Goal: Transaction & Acquisition: Book appointment/travel/reservation

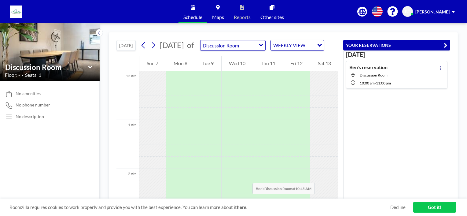
scroll to position [440, 0]
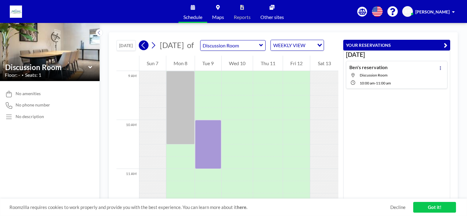
click at [145, 49] on icon at bounding box center [144, 45] width 6 height 9
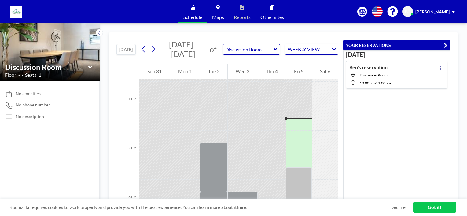
scroll to position [648, 0]
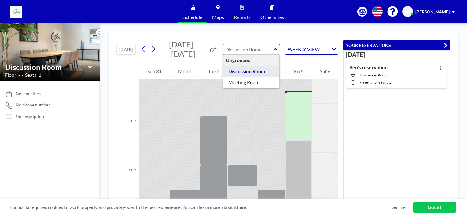
click at [265, 49] on input "text" at bounding box center [248, 49] width 50 height 10
type input "Meeting Room"
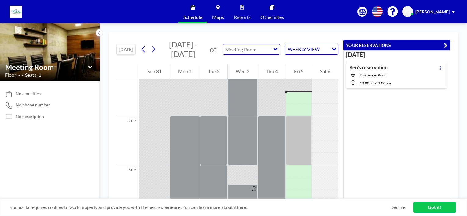
click at [259, 49] on input "text" at bounding box center [248, 49] width 50 height 10
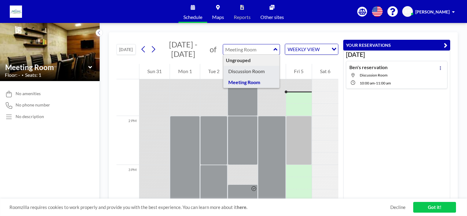
type input "Discussion Room"
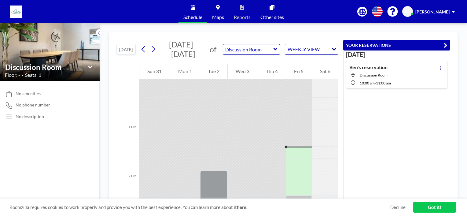
scroll to position [587, 0]
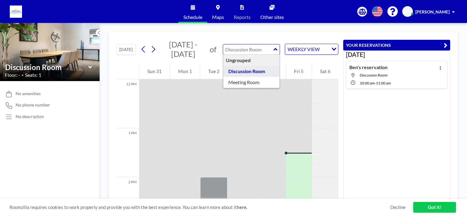
click at [252, 49] on input "text" at bounding box center [248, 49] width 50 height 10
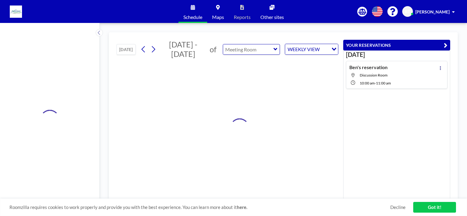
type input "Meeting Room"
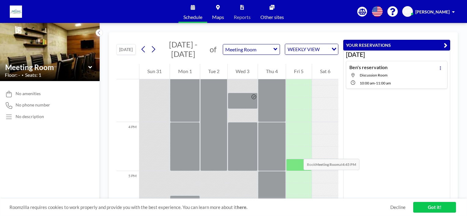
scroll to position [770, 0]
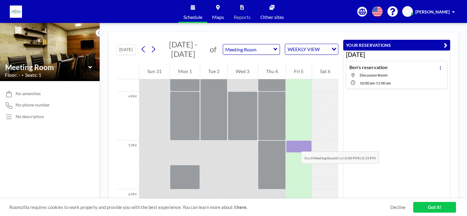
click at [295, 145] on div at bounding box center [298, 146] width 25 height 12
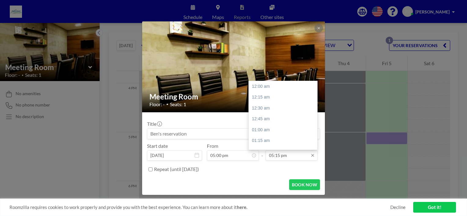
scroll to position [751, 0]
click at [313, 156] on icon at bounding box center [312, 155] width 5 height 5
click at [299, 158] on input "05:15 pm" at bounding box center [292, 155] width 52 height 10
click at [270, 98] on div "05:30 pm" at bounding box center [285, 97] width 72 height 11
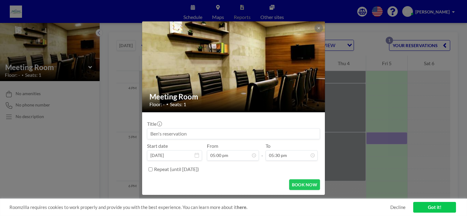
scroll to position [762, 0]
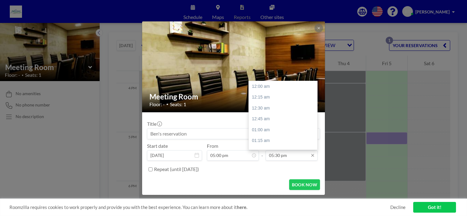
click at [297, 157] on input "05:30 pm" at bounding box center [292, 155] width 52 height 10
click at [267, 107] on div "06:00 pm" at bounding box center [285, 107] width 72 height 11
type input "06:00 pm"
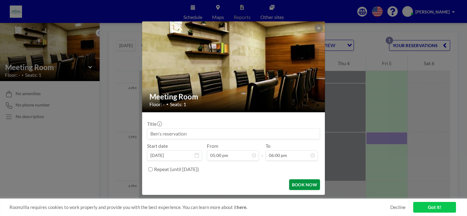
click at [307, 183] on button "BOOK NOW" at bounding box center [304, 184] width 31 height 11
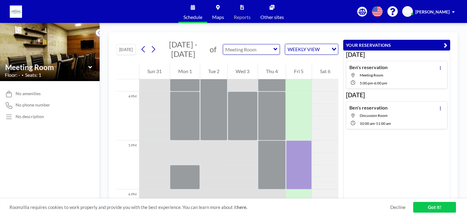
click at [243, 52] on input "text" at bounding box center [248, 49] width 50 height 10
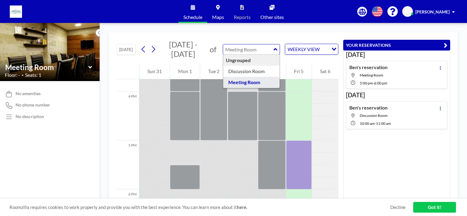
type input "Discussion Room"
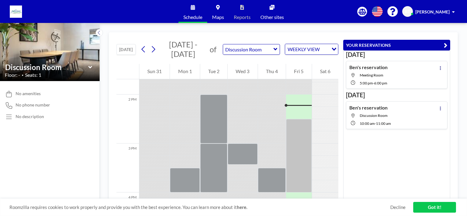
scroll to position [672, 0]
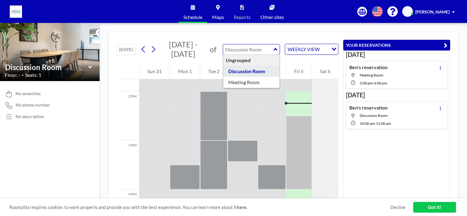
click at [253, 50] on input "text" at bounding box center [248, 49] width 50 height 10
type input "Meeting Room"
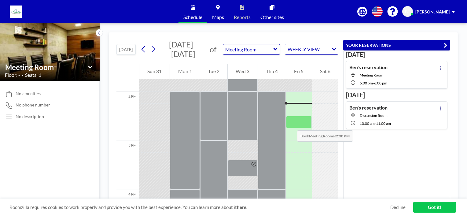
click at [291, 124] on div at bounding box center [298, 122] width 25 height 12
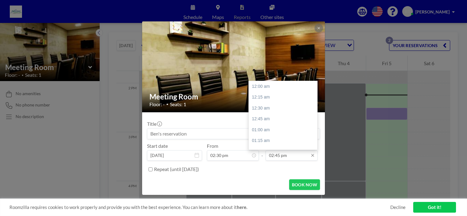
scroll to position [642, 0]
click at [265, 138] on div "04:00 pm" at bounding box center [285, 140] width 72 height 11
type input "04:00 pm"
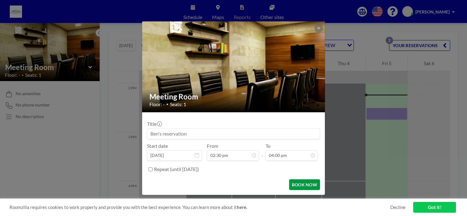
scroll to position [696, 0]
click at [306, 183] on button "BOOK NOW" at bounding box center [304, 184] width 31 height 11
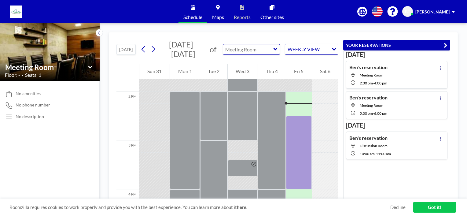
click at [245, 50] on input "text" at bounding box center [248, 49] width 50 height 10
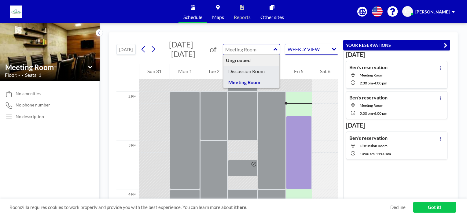
type input "Discussion Room"
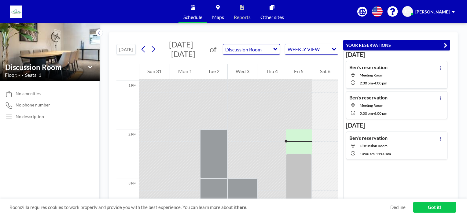
scroll to position [672, 0]
